Goal: Book appointment/travel/reservation

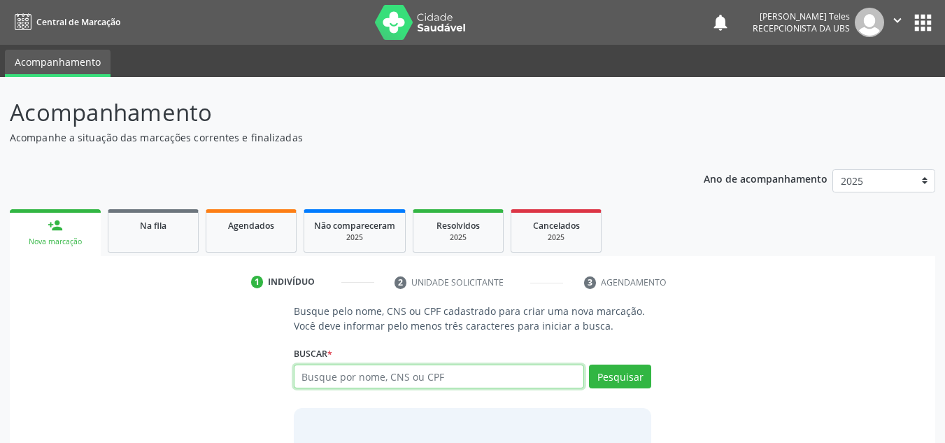
click at [345, 378] on input "text" at bounding box center [439, 376] width 291 height 24
type input "700108+933171219"
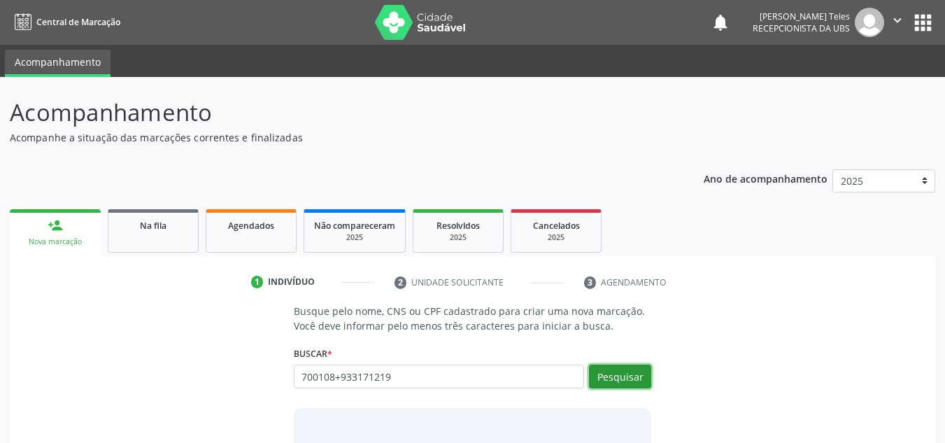
click at [606, 377] on button "Pesquisar" at bounding box center [620, 376] width 62 height 24
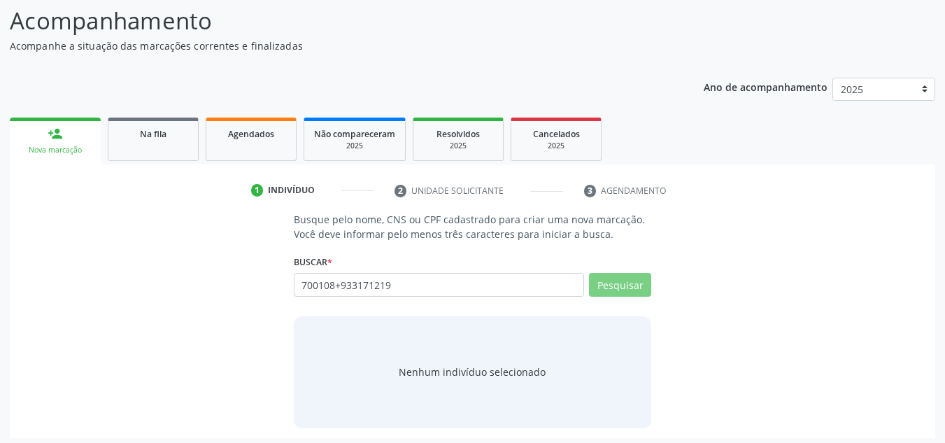
scroll to position [97, 0]
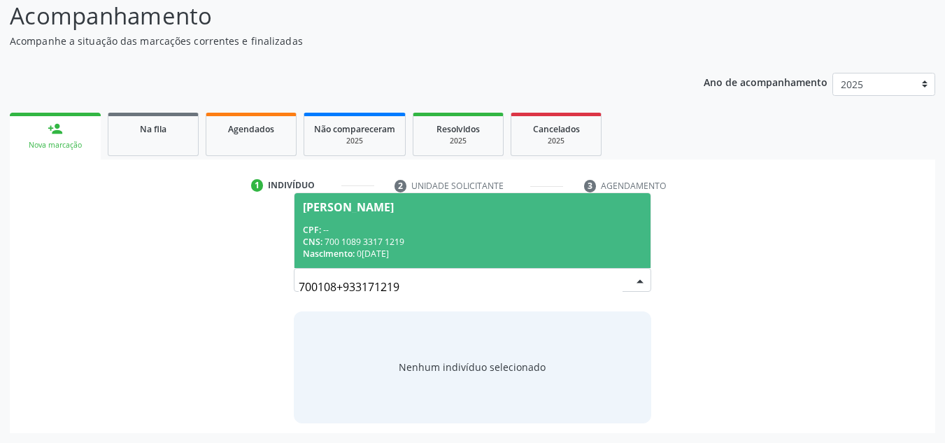
click at [363, 212] on div "[PERSON_NAME]" at bounding box center [348, 206] width 91 height 11
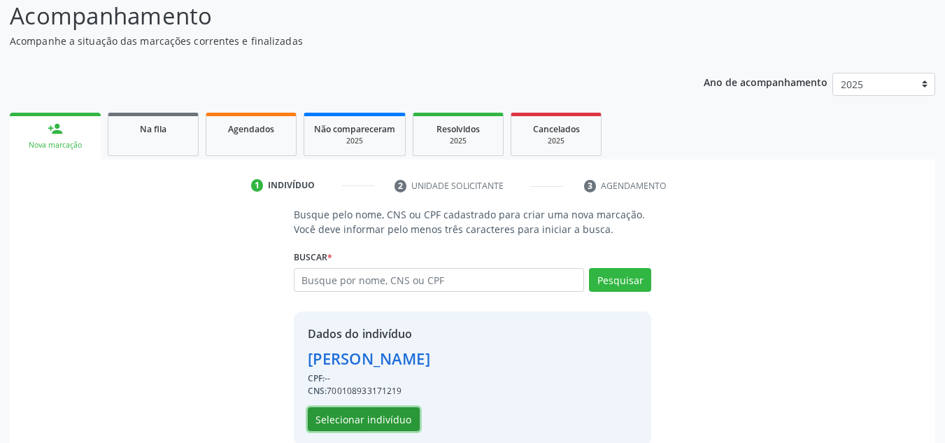
click at [380, 422] on button "Selecionar indivíduo" at bounding box center [364, 419] width 112 height 24
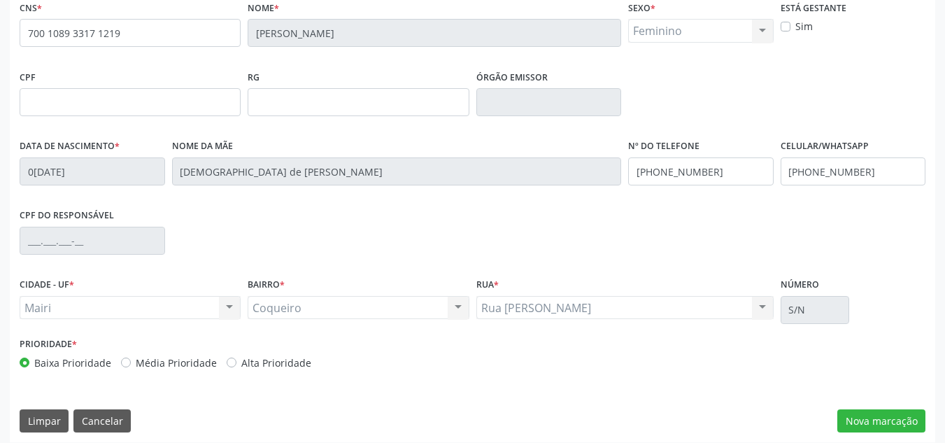
scroll to position [315, 0]
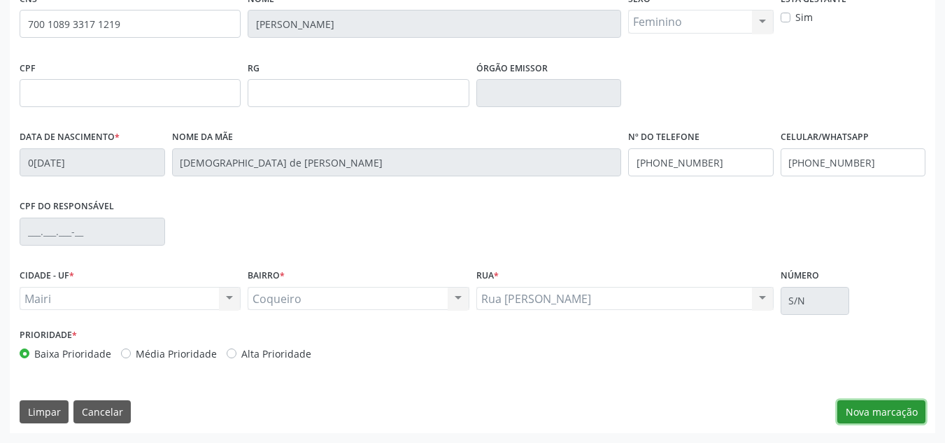
click at [861, 414] on button "Nova marcação" at bounding box center [881, 412] width 88 height 24
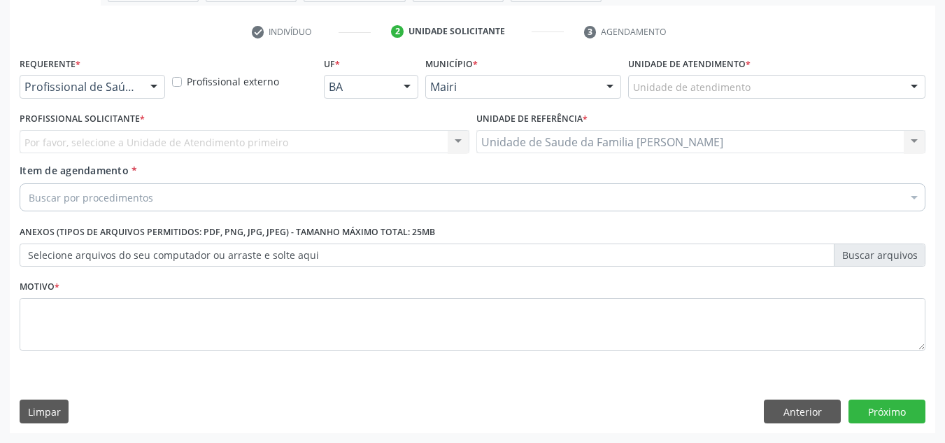
scroll to position [250, 0]
click at [717, 74] on label "Unidade de atendimento *" at bounding box center [689, 64] width 122 height 22
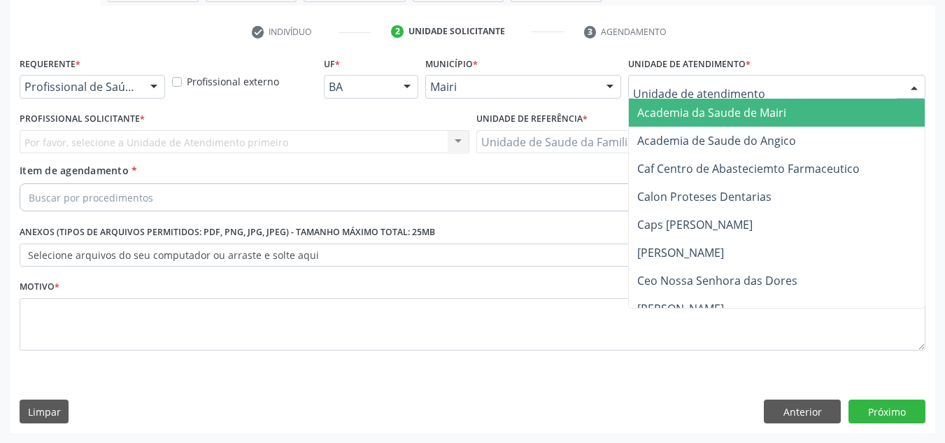
type input "j"
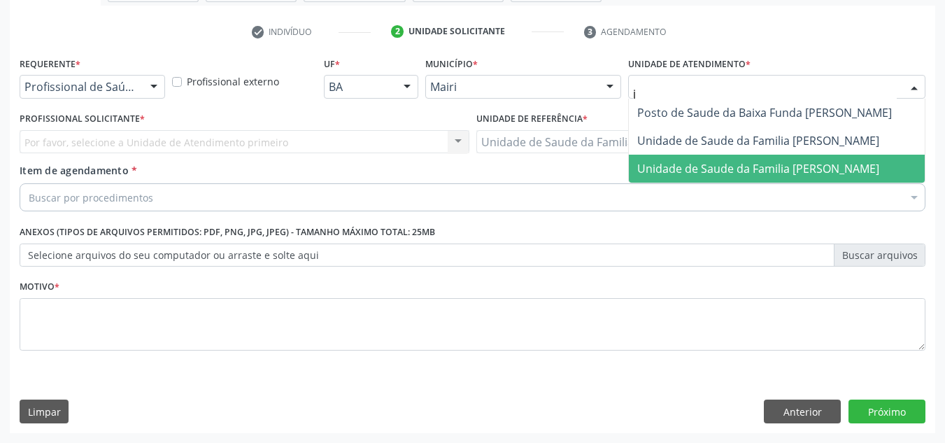
click at [716, 161] on span "Unidade de Saude da Familia [PERSON_NAME]" at bounding box center [758, 168] width 242 height 15
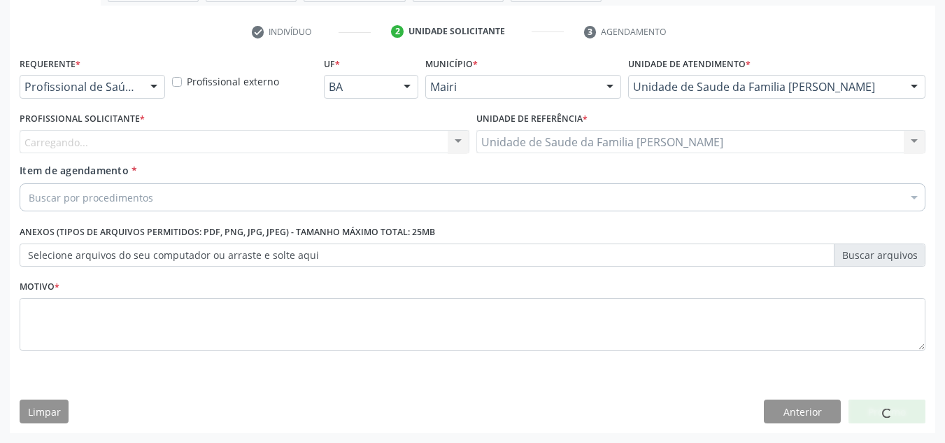
click at [92, 137] on div "Carregando... Nenhum resultado encontrado para: " " Não há nenhuma opção para s…" at bounding box center [245, 142] width 450 height 24
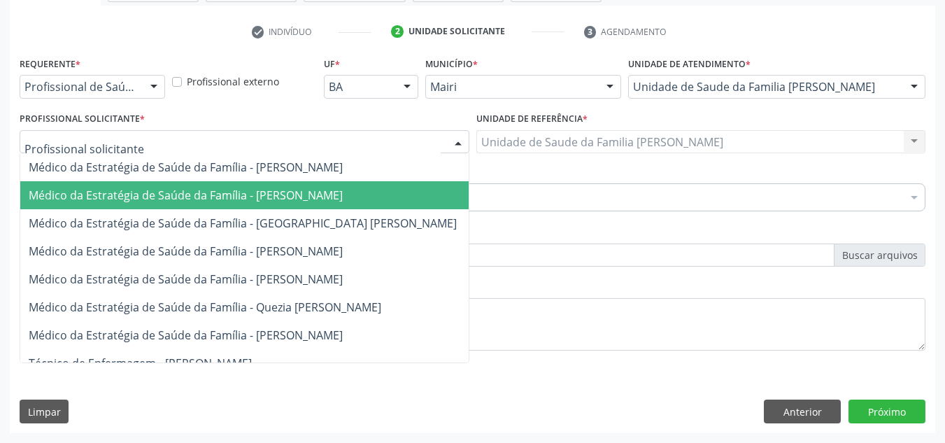
click at [110, 192] on span "Médico da Estratégia de Saúde da Família - [PERSON_NAME]" at bounding box center [186, 194] width 314 height 15
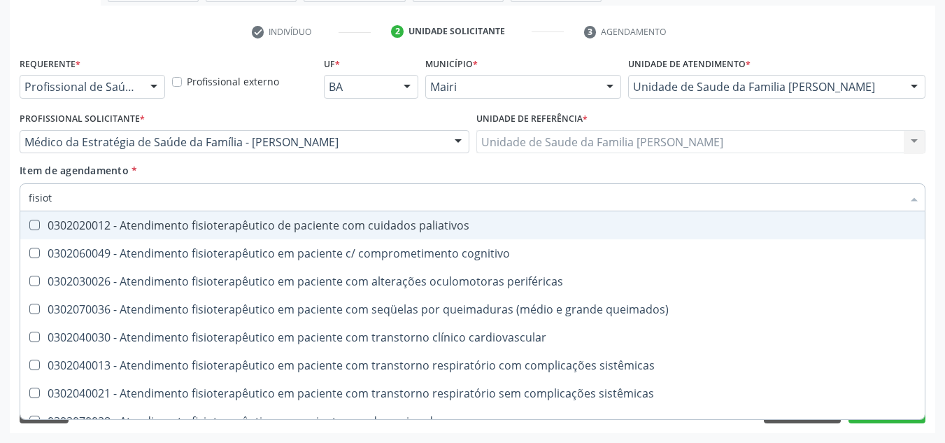
type input "fisiote"
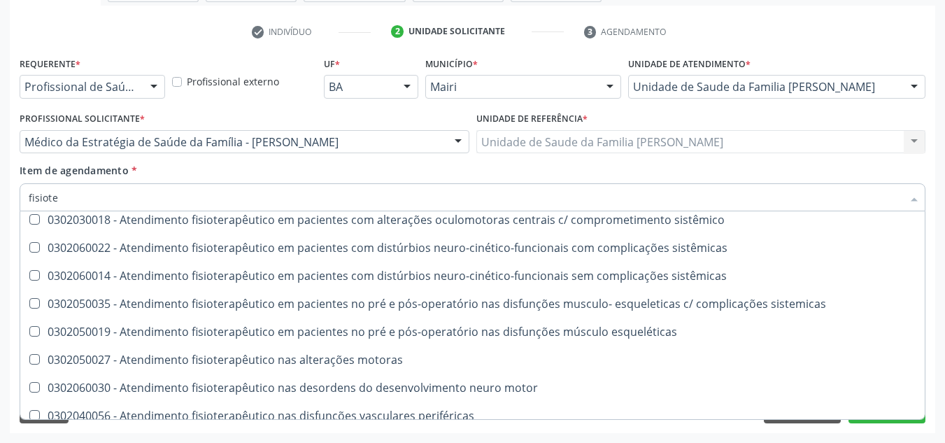
scroll to position [464, 0]
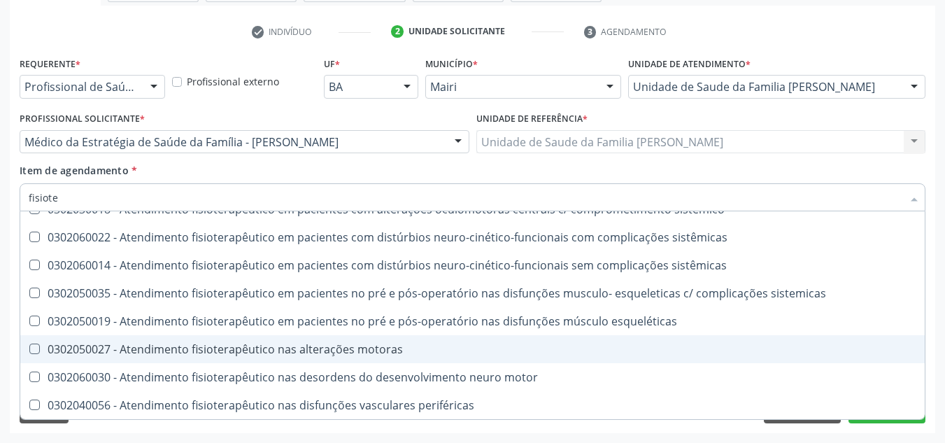
click at [230, 350] on div "0302050027 - Atendimento fisioterapêutico nas alterações motoras" at bounding box center [472, 348] width 887 height 11
checkbox motoras "true"
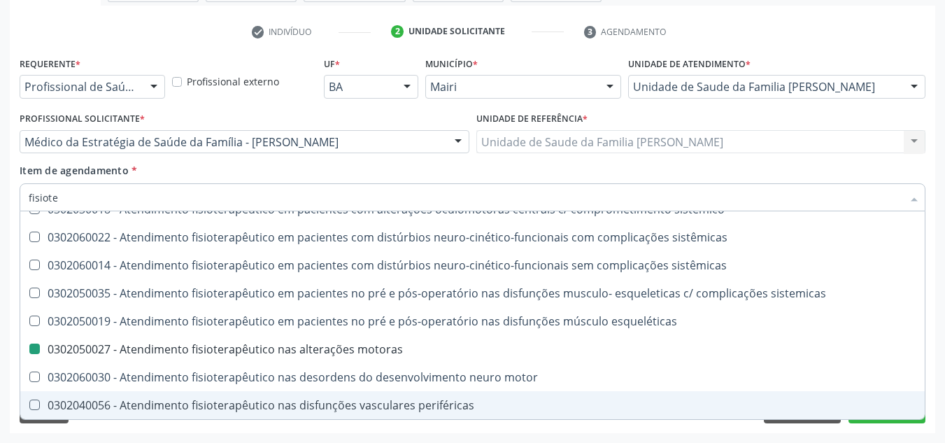
click at [937, 364] on div "Acompanhamento Acompanhe a situação das marcações correntes e finalizadas Relat…" at bounding box center [472, 135] width 945 height 616
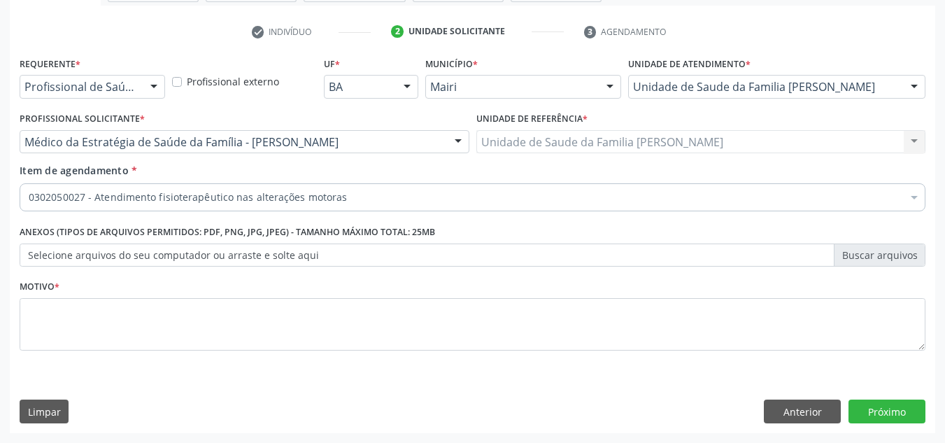
scroll to position [0, 0]
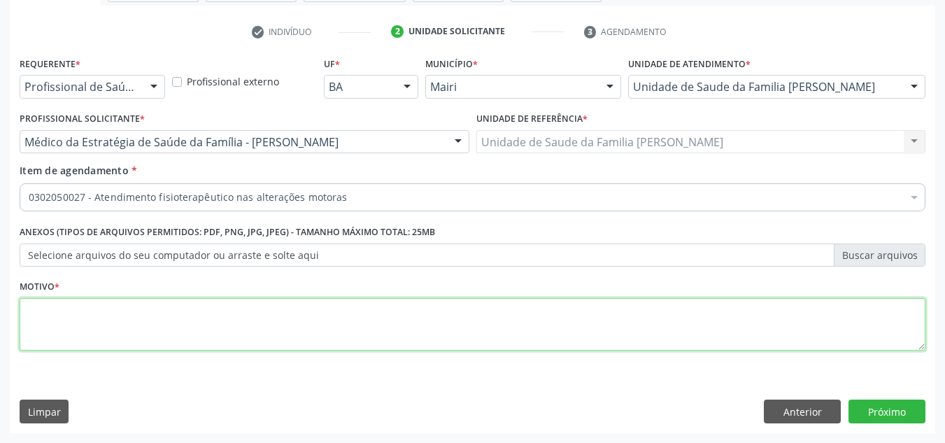
click at [185, 331] on textarea at bounding box center [473, 324] width 906 height 53
type textarea "avalicacao"
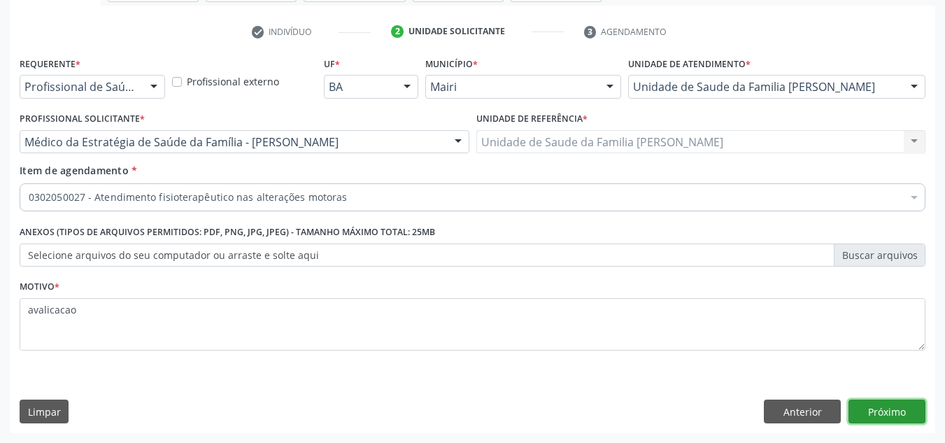
click at [881, 419] on button "Próximo" at bounding box center [886, 411] width 77 height 24
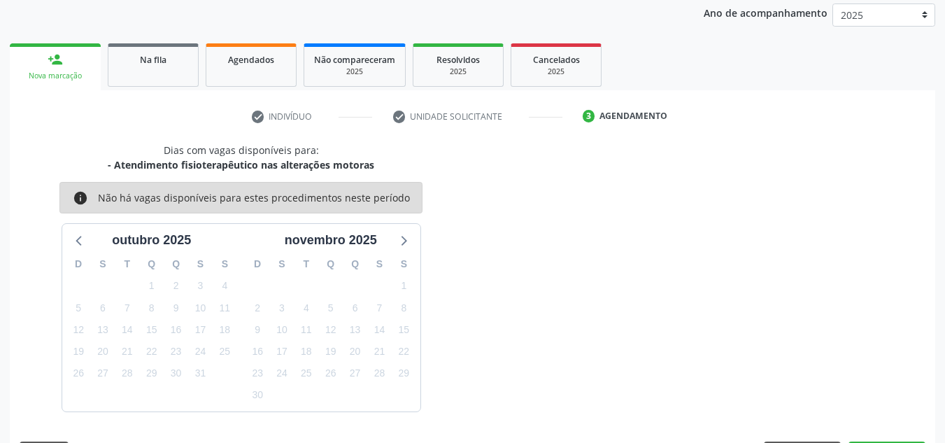
scroll to position [207, 0]
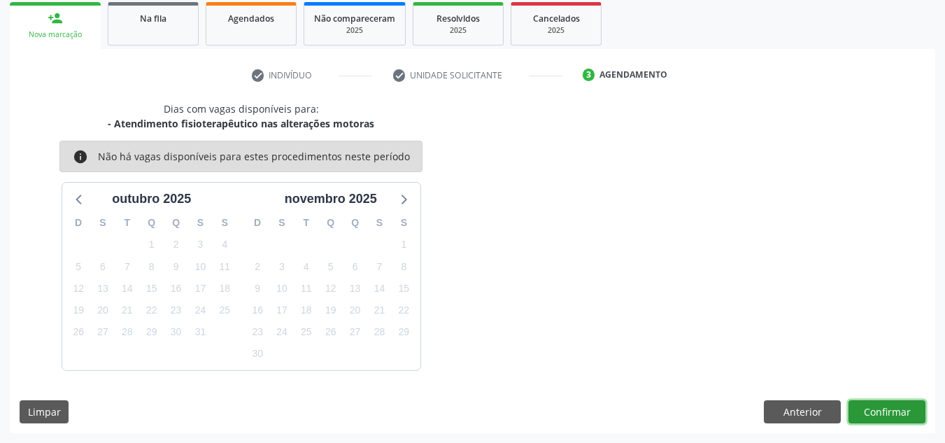
click at [866, 408] on button "Confirmar" at bounding box center [886, 412] width 77 height 24
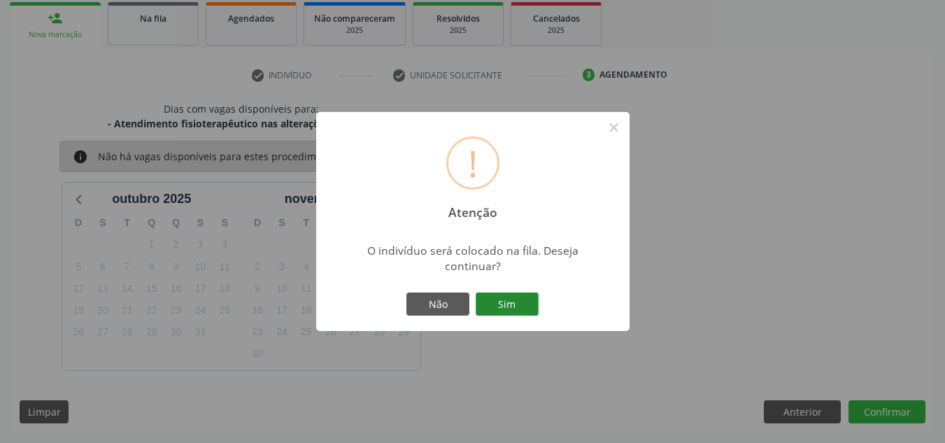
click at [520, 303] on button "Sim" at bounding box center [507, 304] width 63 height 24
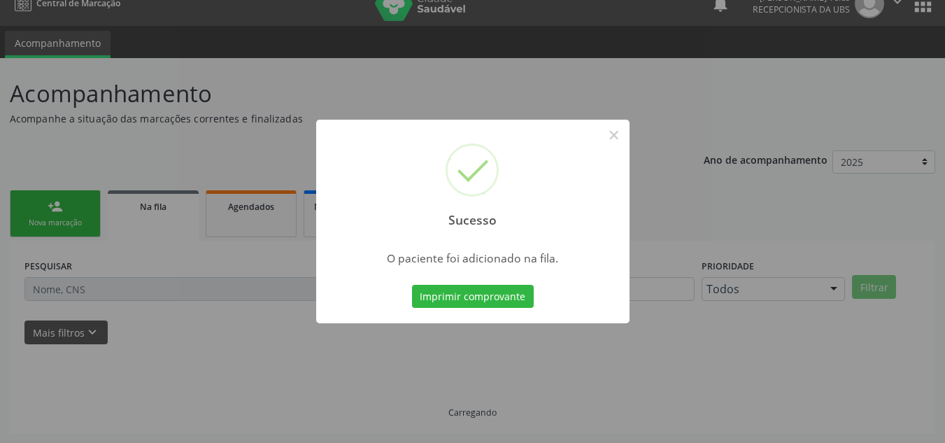
scroll to position [19, 0]
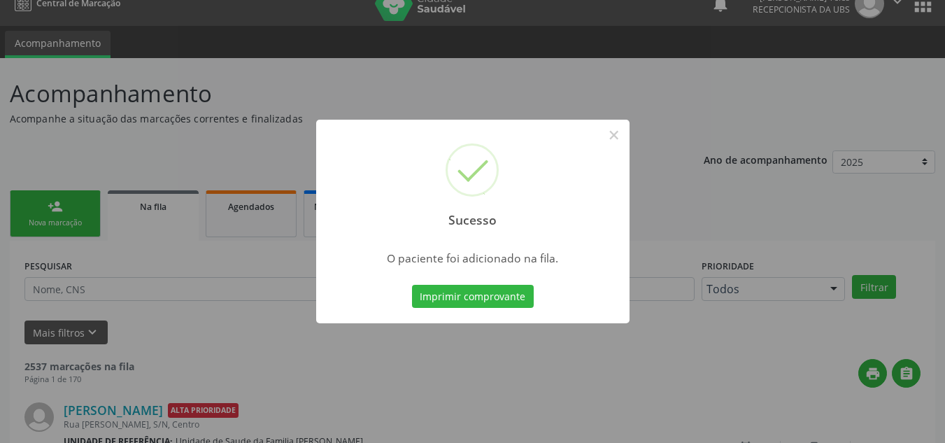
click at [412, 285] on button "Imprimir comprovante" at bounding box center [473, 297] width 122 height 24
